Goal: Task Accomplishment & Management: Use online tool/utility

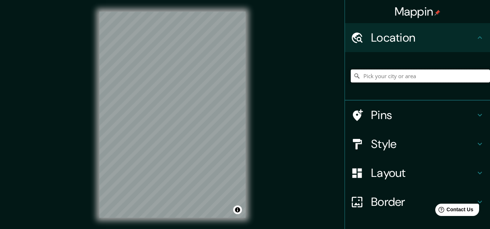
click at [390, 70] on input "Pick your city or area" at bounding box center [419, 76] width 139 height 13
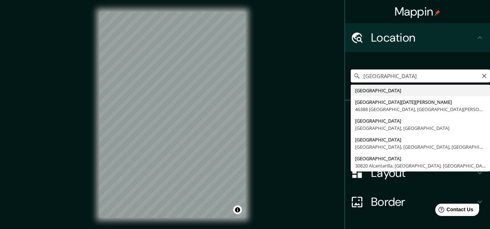
drag, startPoint x: 393, startPoint y: 75, endPoint x: 319, endPoint y: 74, distance: 73.6
click at [319, 74] on div "Mappin Location [GEOGRAPHIC_DATA] [GEOGRAPHIC_DATA] [GEOGRAPHIC_DATA][DATE][PER…" at bounding box center [245, 120] width 490 height 241
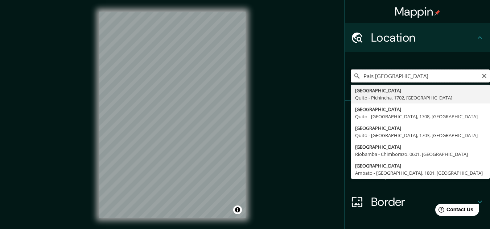
drag, startPoint x: 370, startPoint y: 76, endPoint x: 336, endPoint y: 82, distance: 34.9
click at [336, 82] on div "Mappin Location Pais [GEOGRAPHIC_DATA] [GEOGRAPHIC_DATA] [GEOGRAPHIC_DATA] - [G…" at bounding box center [245, 120] width 490 height 241
type input "[GEOGRAPHIC_DATA], [GEOGRAPHIC_DATA], [GEOGRAPHIC_DATA]"
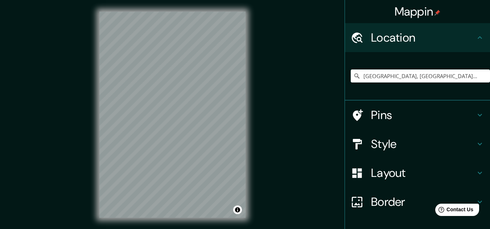
click at [169, 229] on html "Mappin Location [GEOGRAPHIC_DATA], [GEOGRAPHIC_DATA], [GEOGRAPHIC_DATA] Pins St…" at bounding box center [245, 114] width 490 height 229
click at [468, 109] on h4 "Pins" at bounding box center [423, 115] width 104 height 14
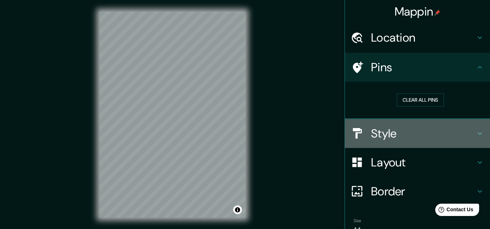
click at [475, 132] on icon at bounding box center [479, 133] width 9 height 9
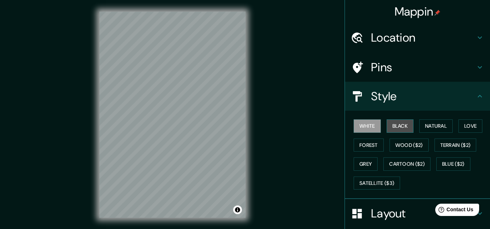
click at [397, 130] on button "Black" at bounding box center [399, 126] width 27 height 13
click at [366, 130] on button "White" at bounding box center [366, 126] width 27 height 13
click at [424, 129] on button "Natural" at bounding box center [435, 126] width 33 height 13
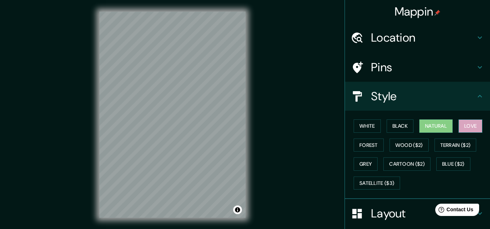
click at [462, 129] on button "Love" at bounding box center [470, 126] width 24 height 13
click at [426, 129] on button "Natural" at bounding box center [435, 126] width 33 height 13
